Goal: Information Seeking & Learning: Learn about a topic

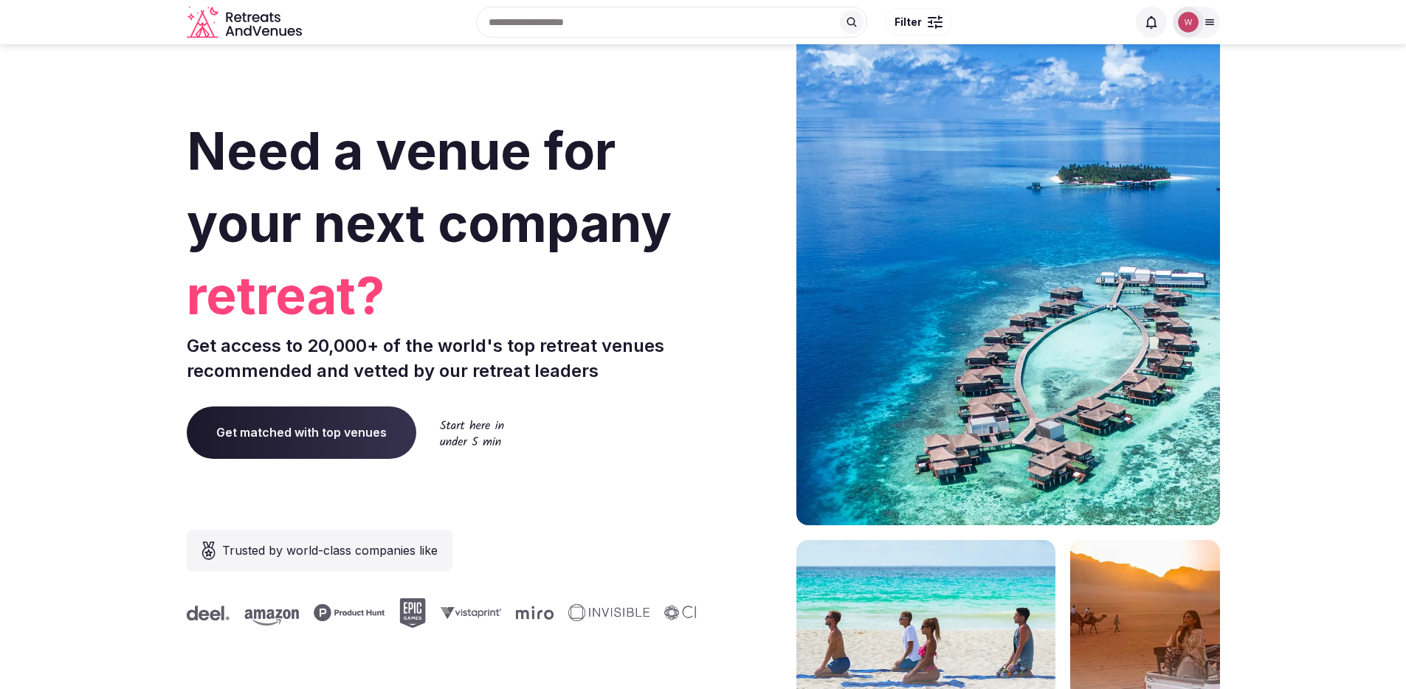
click at [1190, 27] on img at bounding box center [1188, 22] width 21 height 21
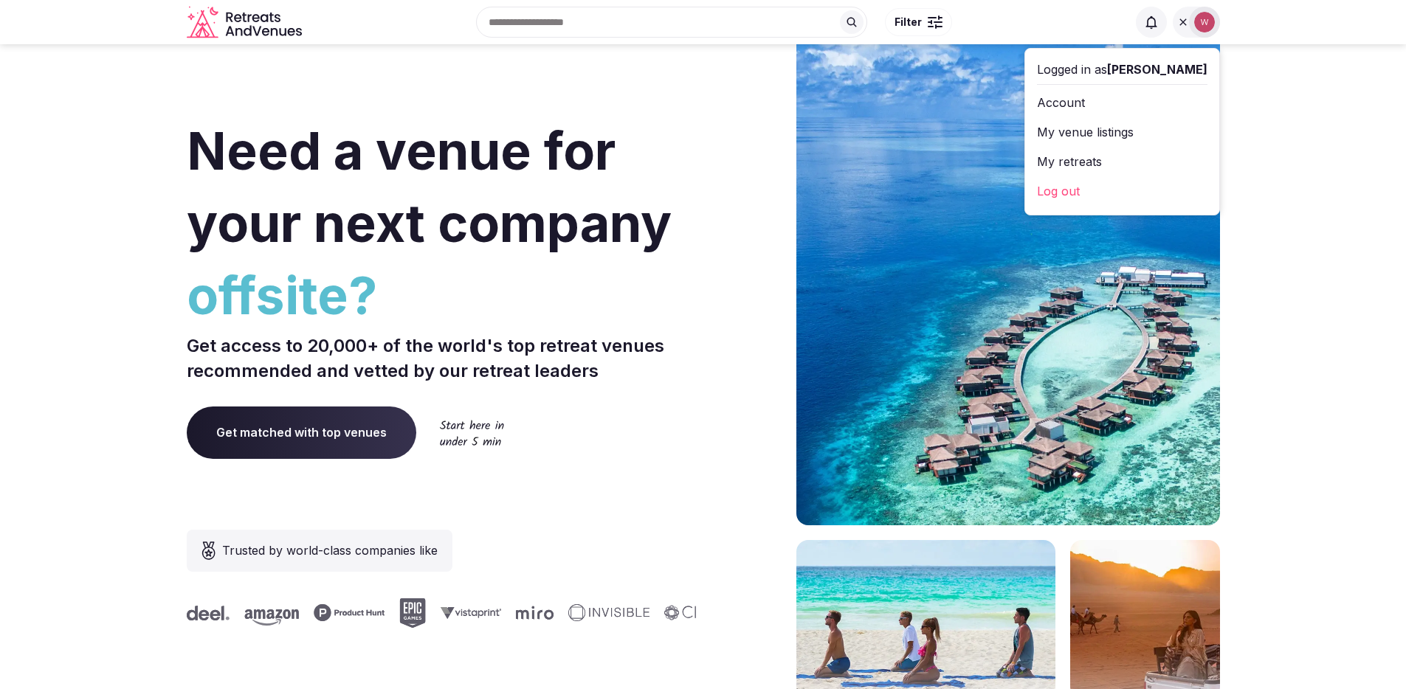
click at [1114, 135] on link "My venue listings" at bounding box center [1122, 132] width 170 height 24
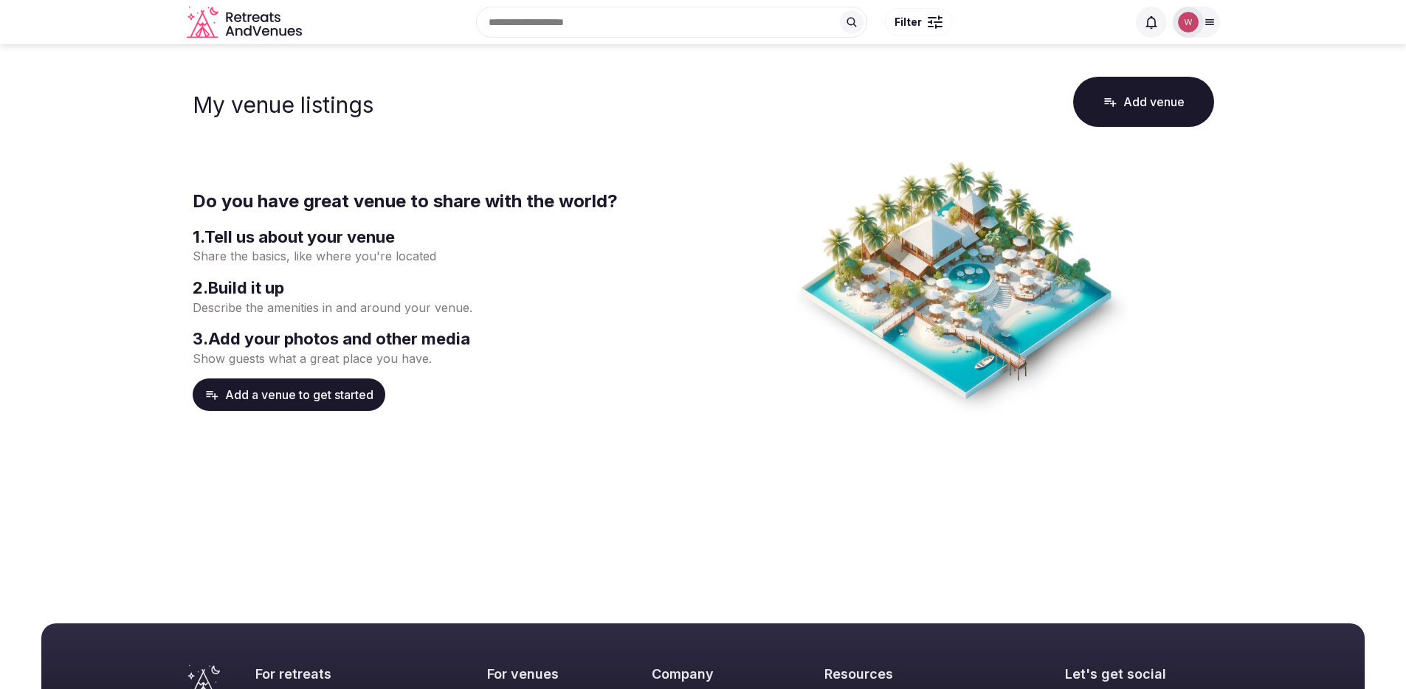
click at [1199, 24] on div at bounding box center [1188, 22] width 31 height 31
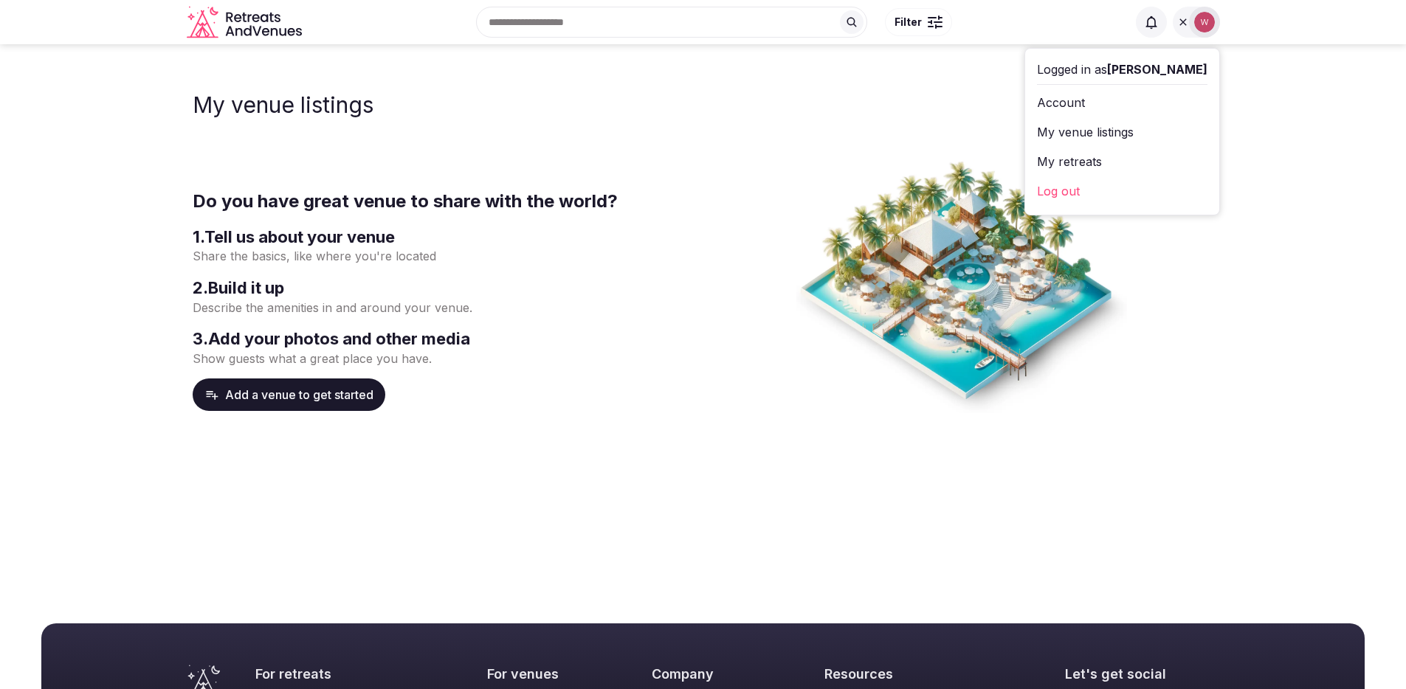
click at [1131, 161] on link "My retreats" at bounding box center [1122, 162] width 170 height 24
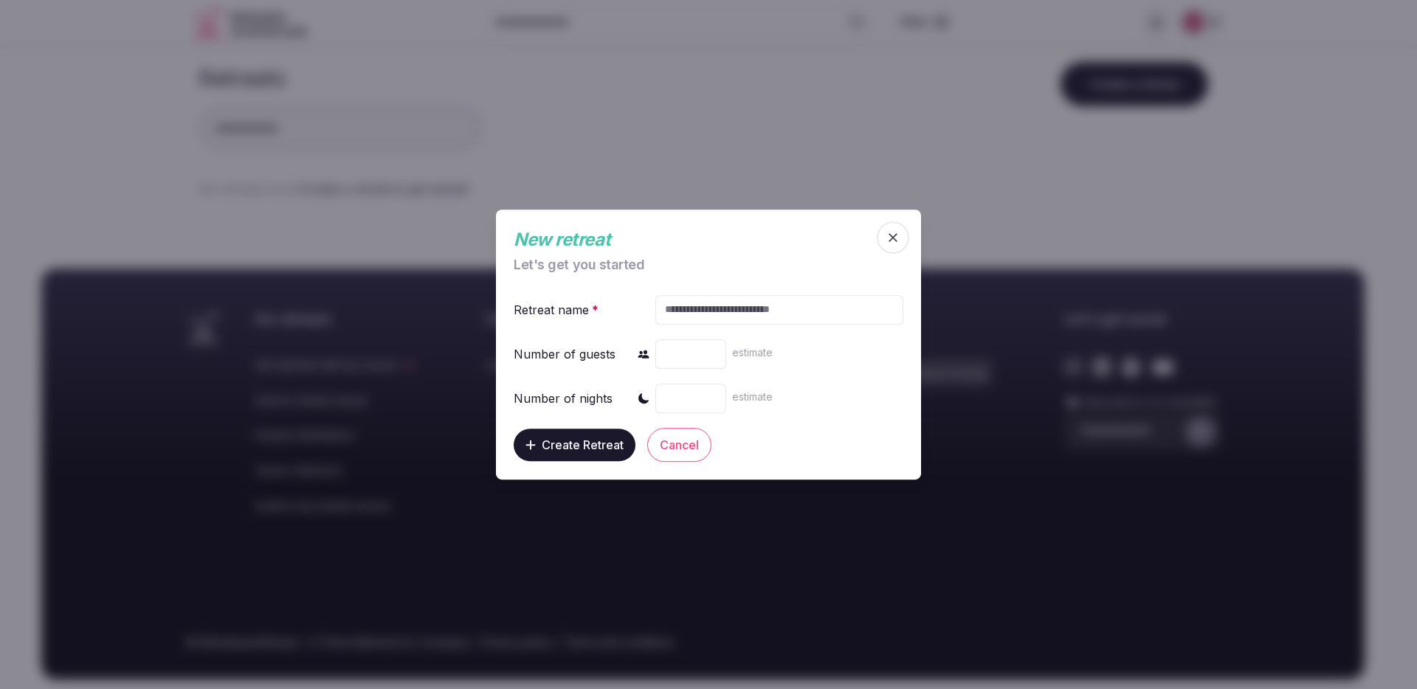
click at [884, 248] on span "button" at bounding box center [893, 237] width 32 height 32
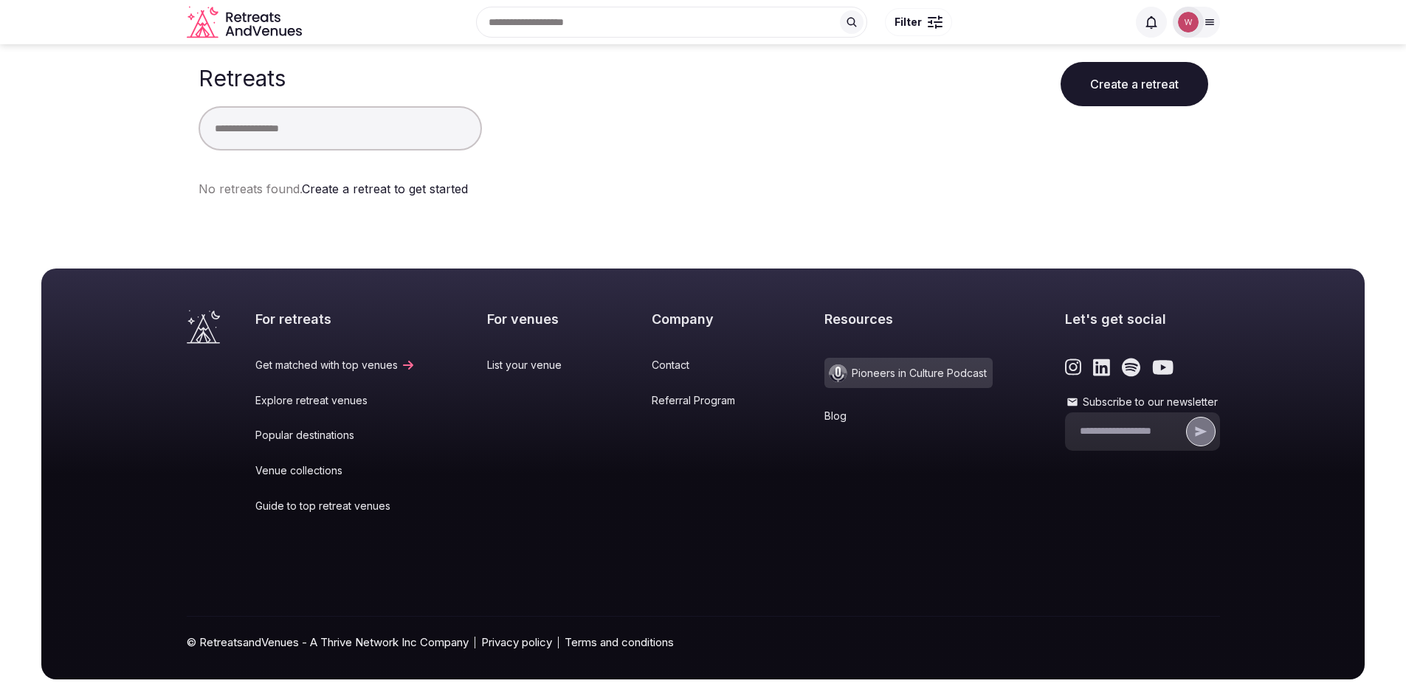
click at [1115, 431] on input "Subscribe to our newsletter" at bounding box center [1131, 431] width 103 height 15
click at [1088, 402] on label "Subscribe to our newsletter" at bounding box center [1142, 402] width 155 height 15
click at [1088, 424] on input "Subscribe to our newsletter" at bounding box center [1131, 431] width 103 height 15
click at [1208, 431] on button "submit" at bounding box center [1201, 432] width 30 height 30
click at [1134, 424] on input "Subscribe to our newsletter" at bounding box center [1131, 431] width 103 height 15
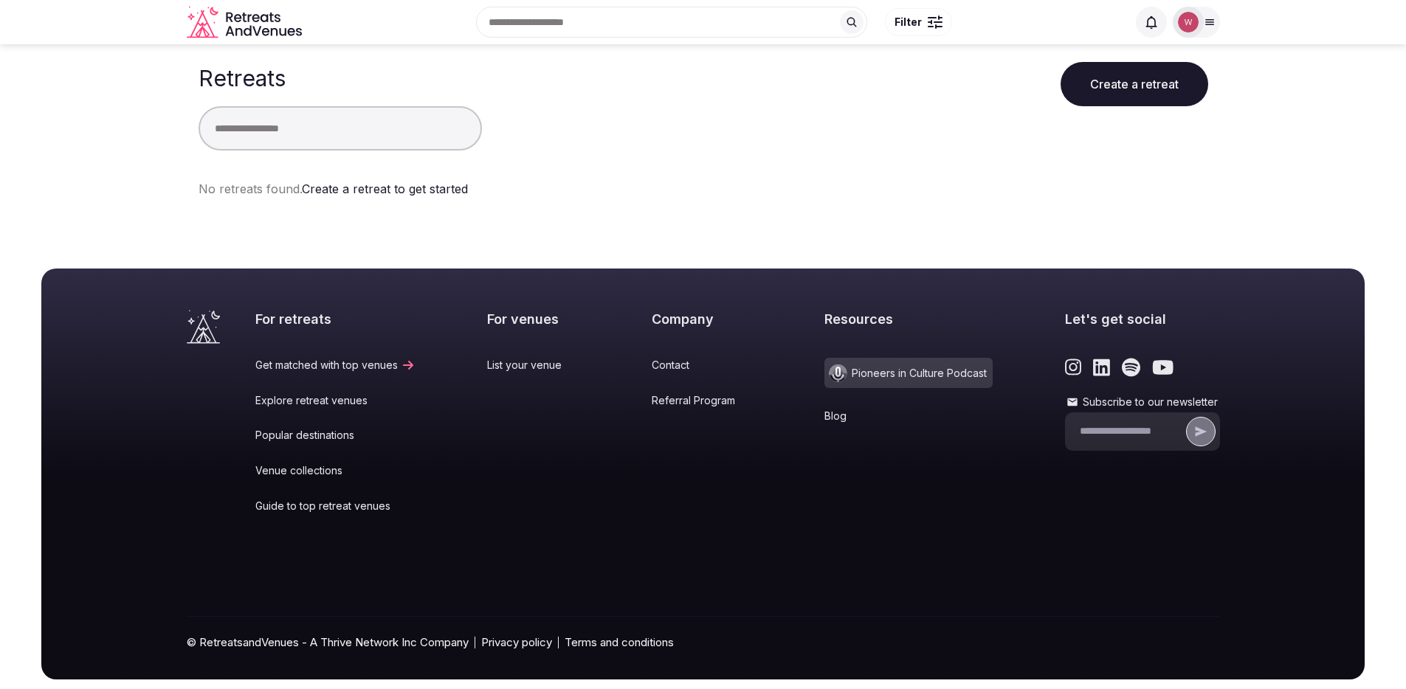
click at [817, 207] on div "Retreats Create a retreat No retreats found. Create a retreat to get started" at bounding box center [703, 135] width 1033 height 183
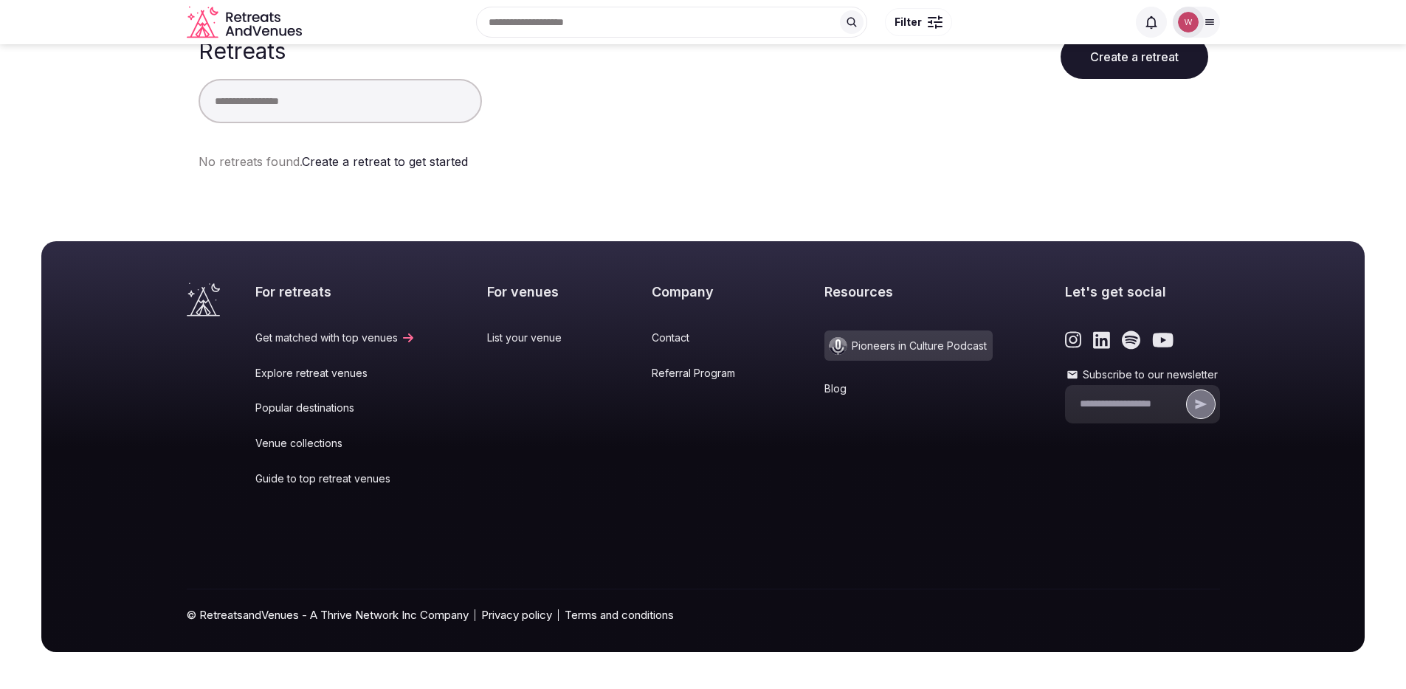
scroll to position [32, 0]
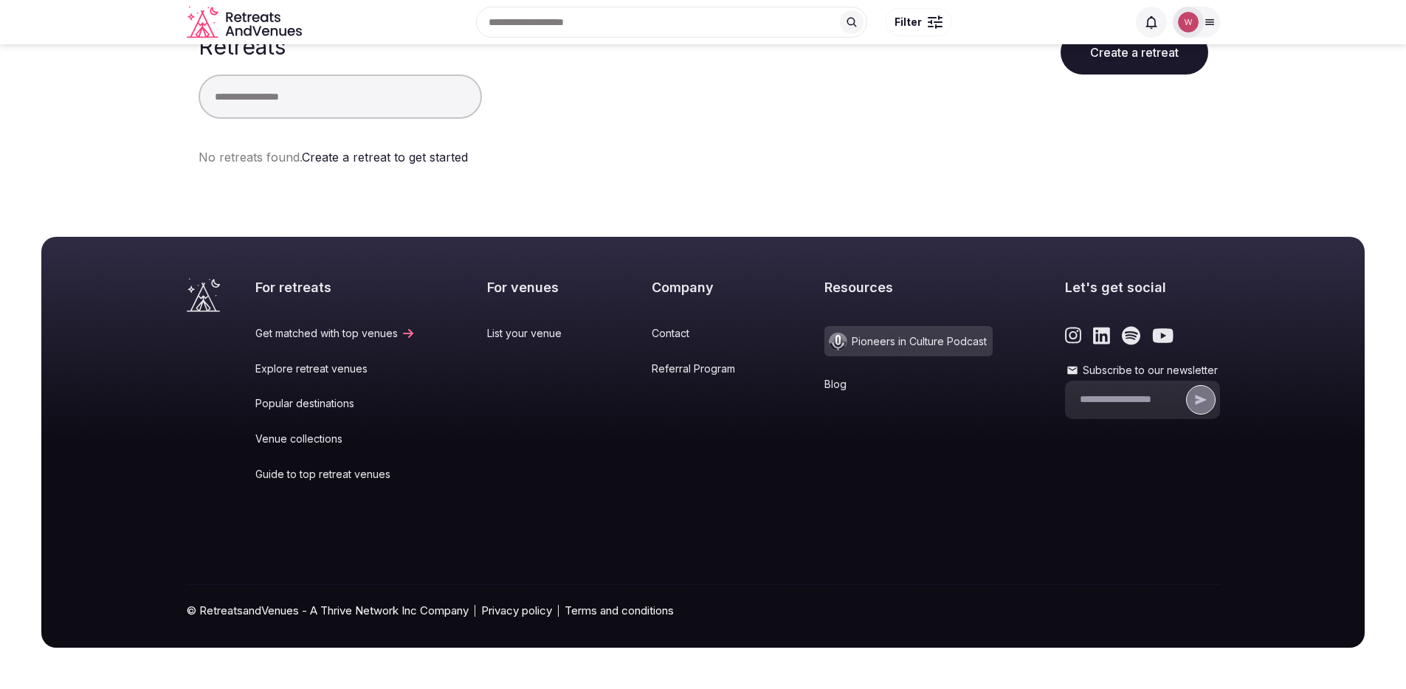
click at [239, 14] on icon "Retreats and Venues company logo" at bounding box center [246, 22] width 118 height 33
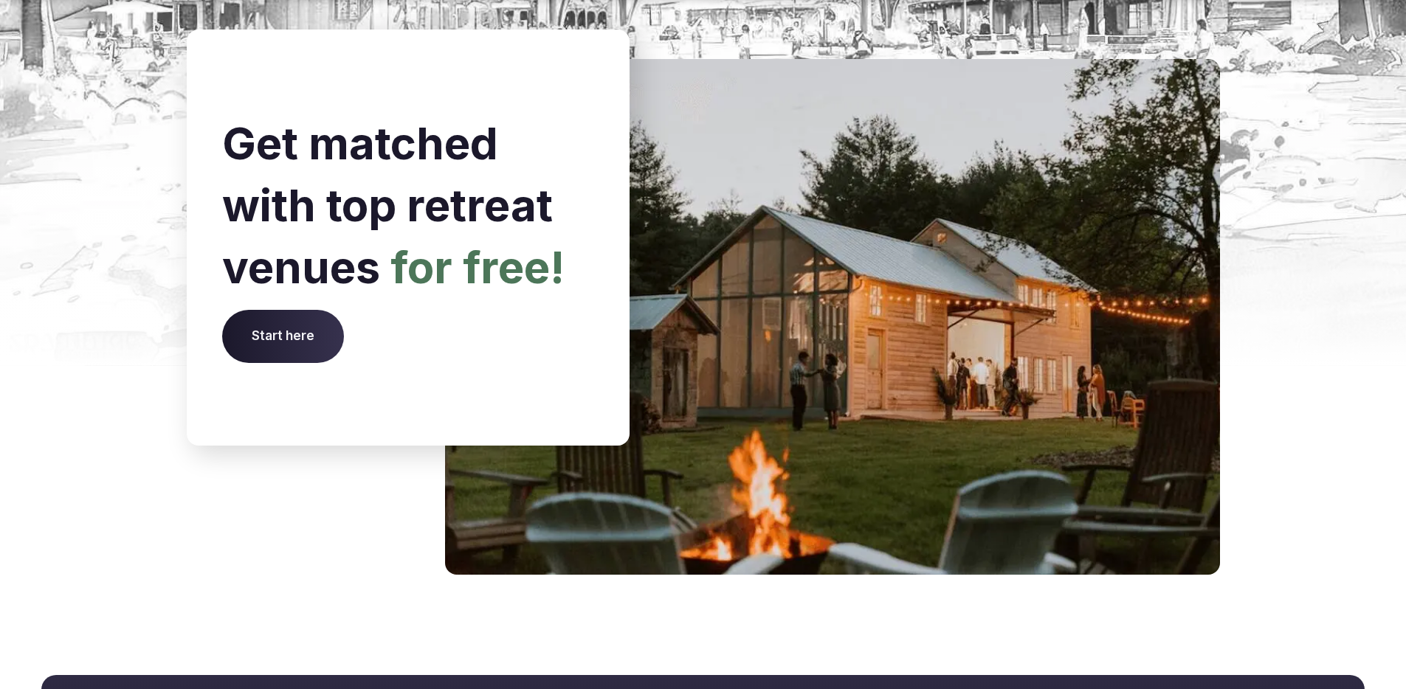
scroll to position [6107, 0]
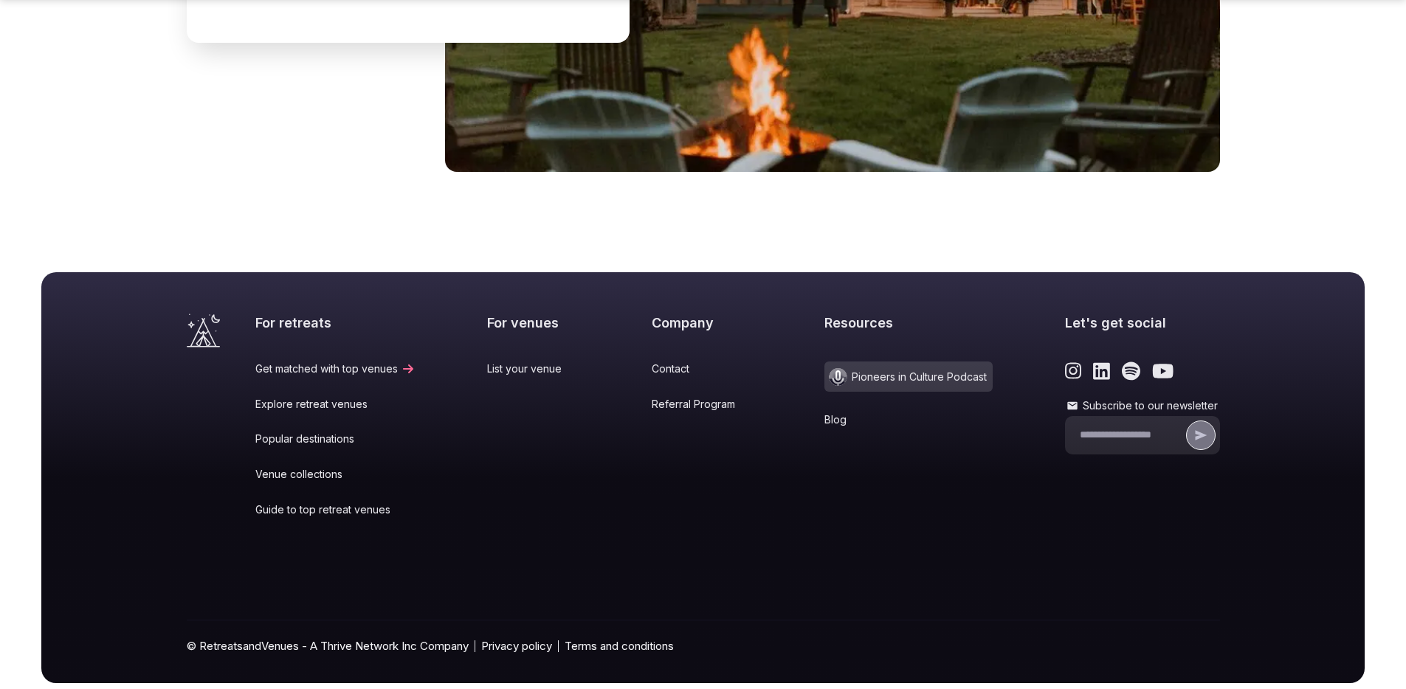
click at [661, 362] on link "Contact" at bounding box center [702, 369] width 101 height 15
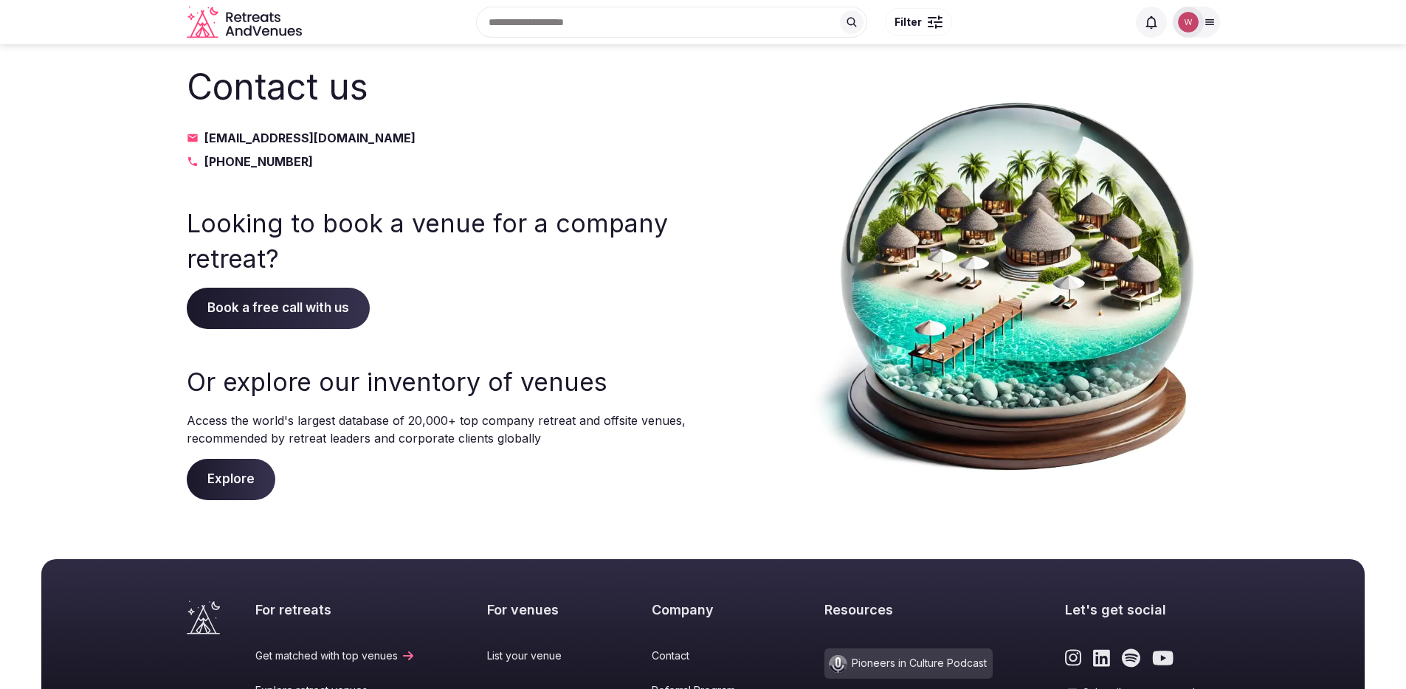
scroll to position [323, 0]
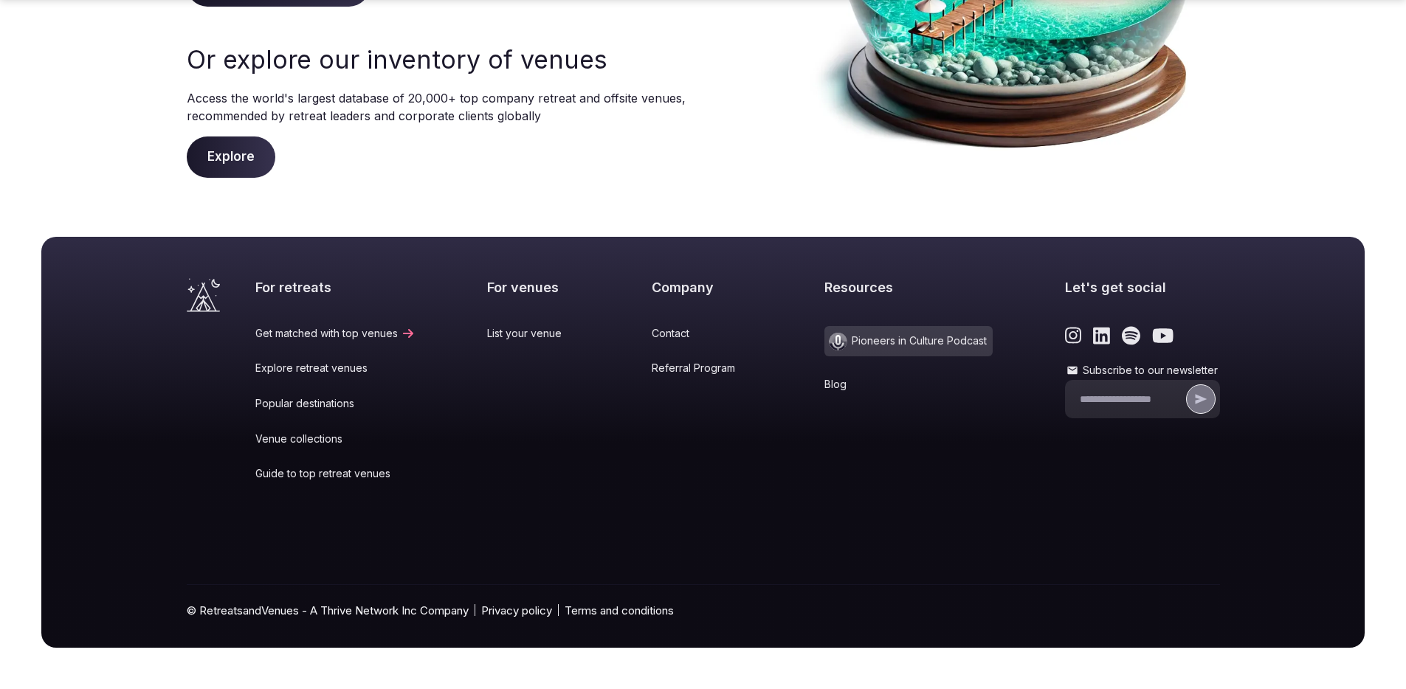
click at [1202, 399] on icon "submit" at bounding box center [1201, 400] width 12 height 10
click at [1128, 342] on div at bounding box center [1142, 335] width 155 height 19
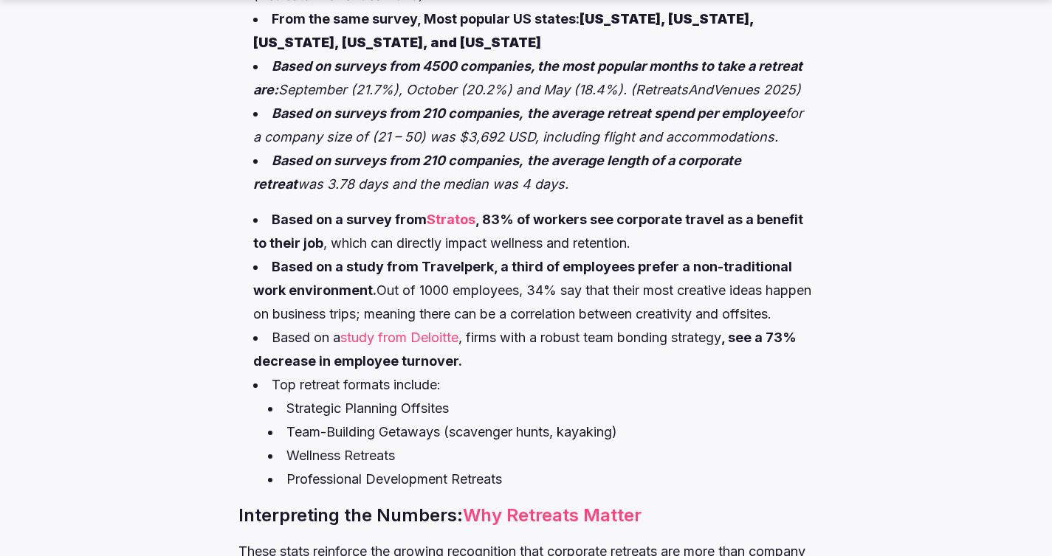
scroll to position [1060, 0]
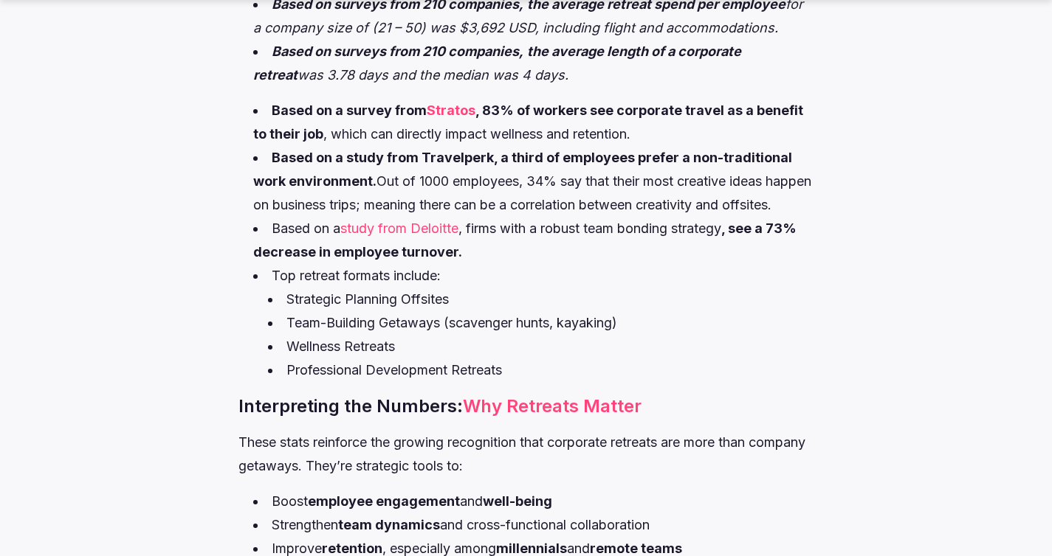
click at [459, 154] on strong "Based on a study from Travelperk, a third of employees prefer a non-traditional…" at bounding box center [522, 169] width 539 height 39
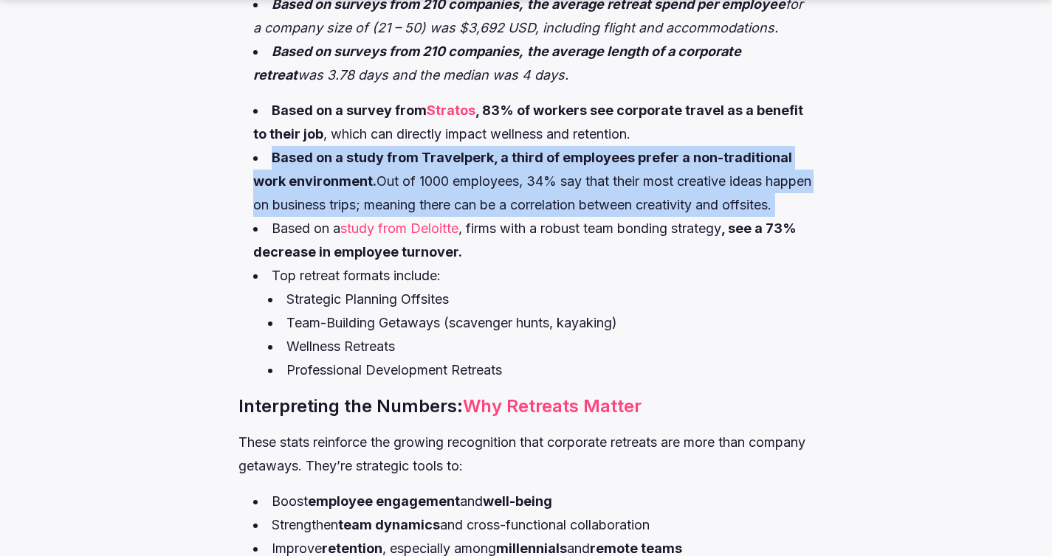
click at [459, 154] on strong "Based on a study from Travelperk, a third of employees prefer a non-traditional…" at bounding box center [522, 169] width 539 height 39
click at [431, 185] on li "Based on a study from Travelperk, a third of employees prefer a non-traditional…" at bounding box center [533, 181] width 560 height 71
drag, startPoint x: 424, startPoint y: 156, endPoint x: 806, endPoint y: 207, distance: 385.0
click at [806, 207] on li "Based on a study from Travelperk, a third of employees prefer a non-traditional…" at bounding box center [533, 181] width 560 height 71
copy li "ravelperk, a third of employees prefer a non-traditional work environment. Out …"
